Goal: Find contact information: Find contact information

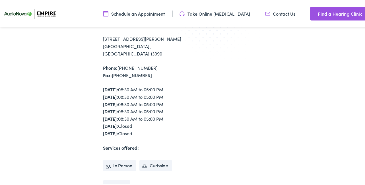
scroll to position [61, 0]
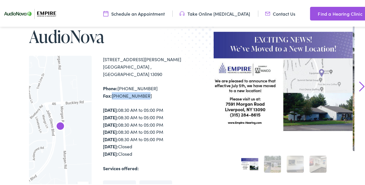
drag, startPoint x: 141, startPoint y: 85, endPoint x: 112, endPoint y: 87, distance: 29.4
click at [112, 87] on div "Phone: [PHONE_NUMBER] Fax: [PHONE_NUMBER]" at bounding box center [144, 91] width 82 height 15
drag, startPoint x: 112, startPoint y: 87, endPoint x: 138, endPoint y: 87, distance: 25.9
click at [138, 87] on div "Phone: [PHONE_NUMBER] Fax: [PHONE_NUMBER]" at bounding box center [144, 91] width 82 height 15
click at [142, 88] on div "Phone: [PHONE_NUMBER] Fax: [PHONE_NUMBER]" at bounding box center [144, 91] width 82 height 15
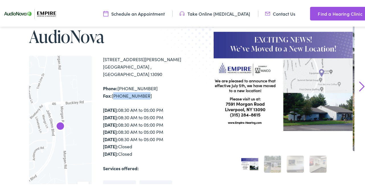
drag, startPoint x: 143, startPoint y: 88, endPoint x: 113, endPoint y: 90, distance: 29.7
click at [113, 90] on div "Phone: [PHONE_NUMBER] Fax: [PHONE_NUMBER]" at bounding box center [144, 91] width 82 height 15
drag, startPoint x: 113, startPoint y: 90, endPoint x: 133, endPoint y: 89, distance: 19.7
copy div "[PHONE_NUMBER]"
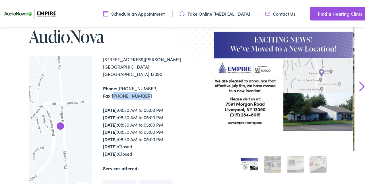
click at [143, 87] on div "Phone: [PHONE_NUMBER] Fax: [PHONE_NUMBER]" at bounding box center [144, 91] width 82 height 15
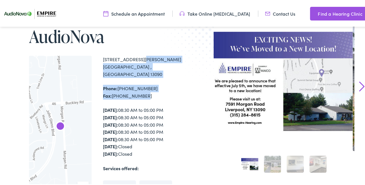
drag, startPoint x: 144, startPoint y: 88, endPoint x: 104, endPoint y: 58, distance: 50.0
click at [104, 58] on div "[STREET_ADDRESS][PERSON_NAME] Phone: [PHONE_NUMBER] Fax: [PHONE_NUMBER] [DATE]:…" at bounding box center [144, 133] width 82 height 156
drag, startPoint x: 104, startPoint y: 58, endPoint x: 116, endPoint y: 62, distance: 12.9
copy div "[STREET_ADDRESS][PERSON_NAME] Phone: [PHONE_NUMBER] Fax: [PHONE_NUMBER]"
